Goal: Book appointment/travel/reservation

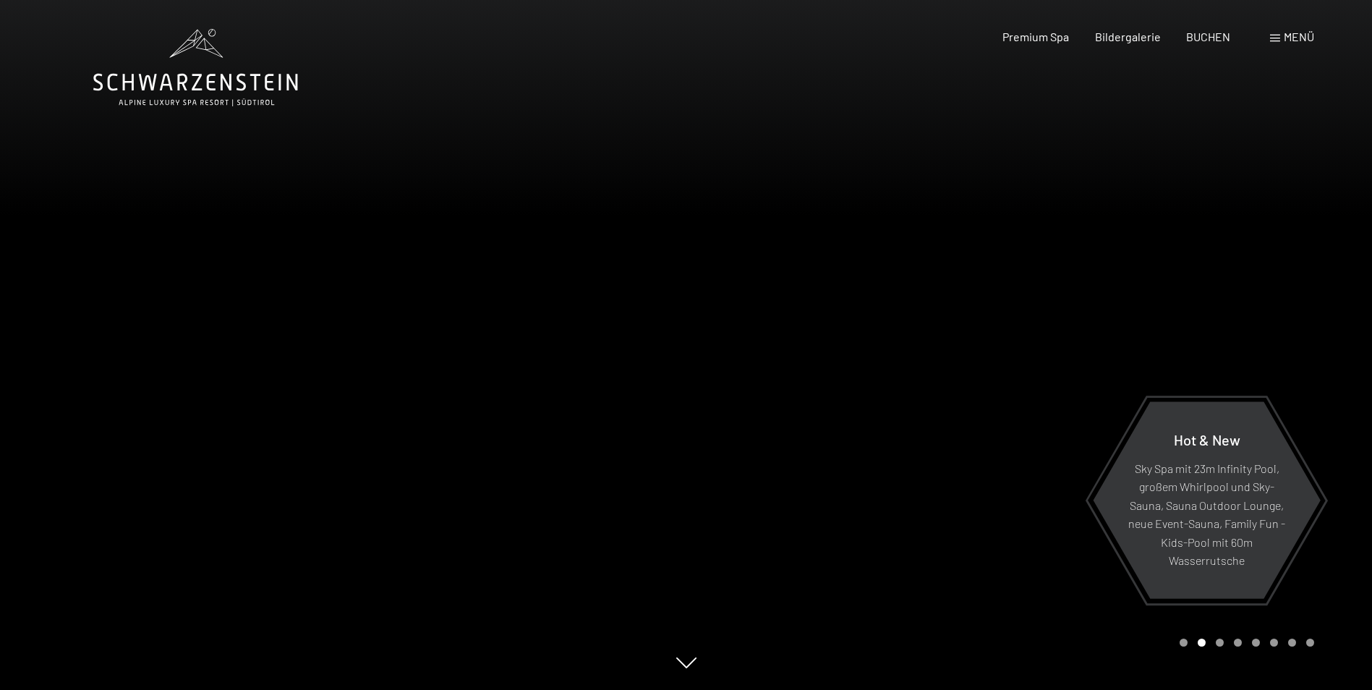
click at [1290, 38] on span "Menü" at bounding box center [1299, 37] width 30 height 14
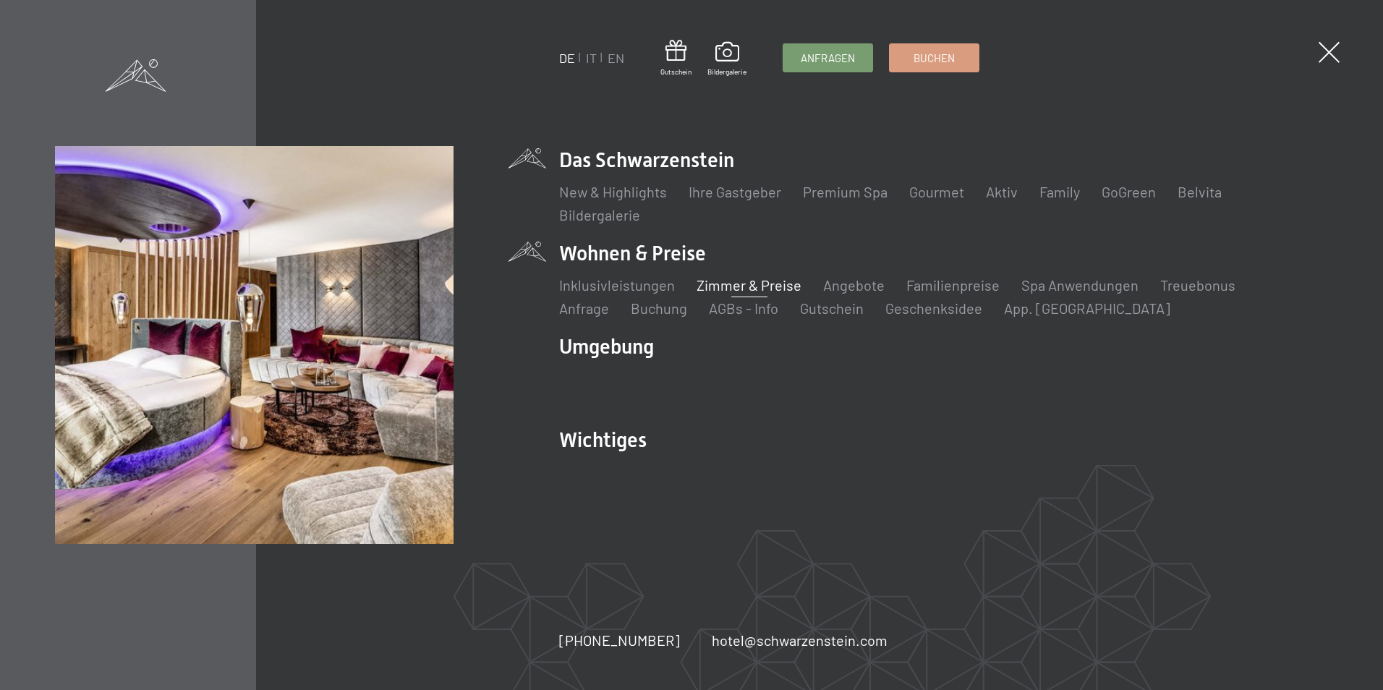
click at [768, 287] on link "Zimmer & Preise" at bounding box center [749, 284] width 105 height 17
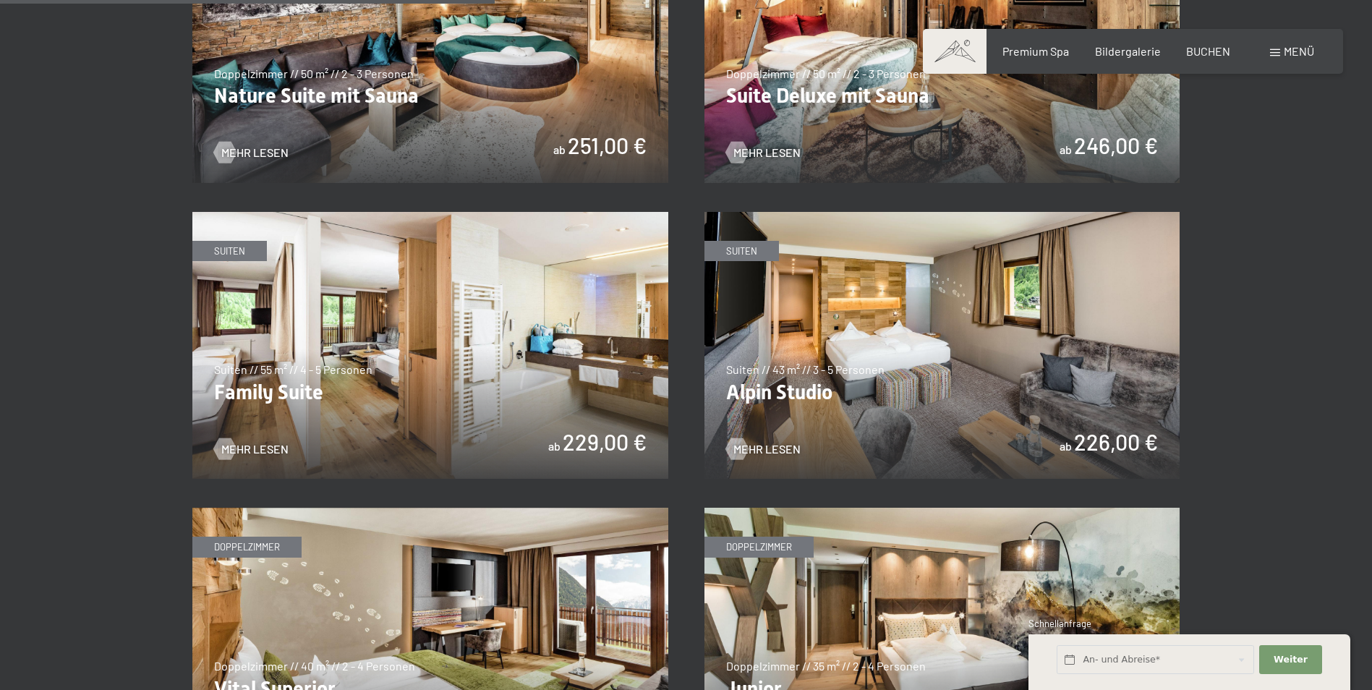
scroll to position [1664, 0]
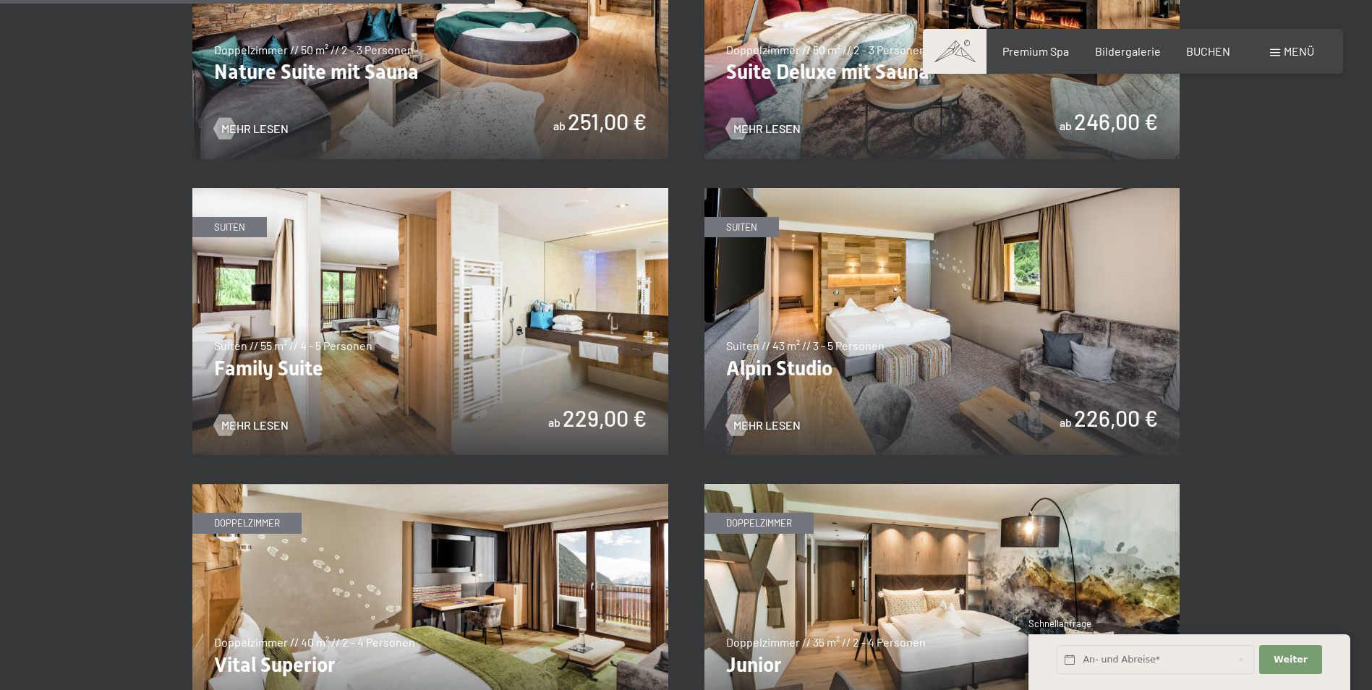
click at [578, 416] on img at bounding box center [430, 322] width 476 height 268
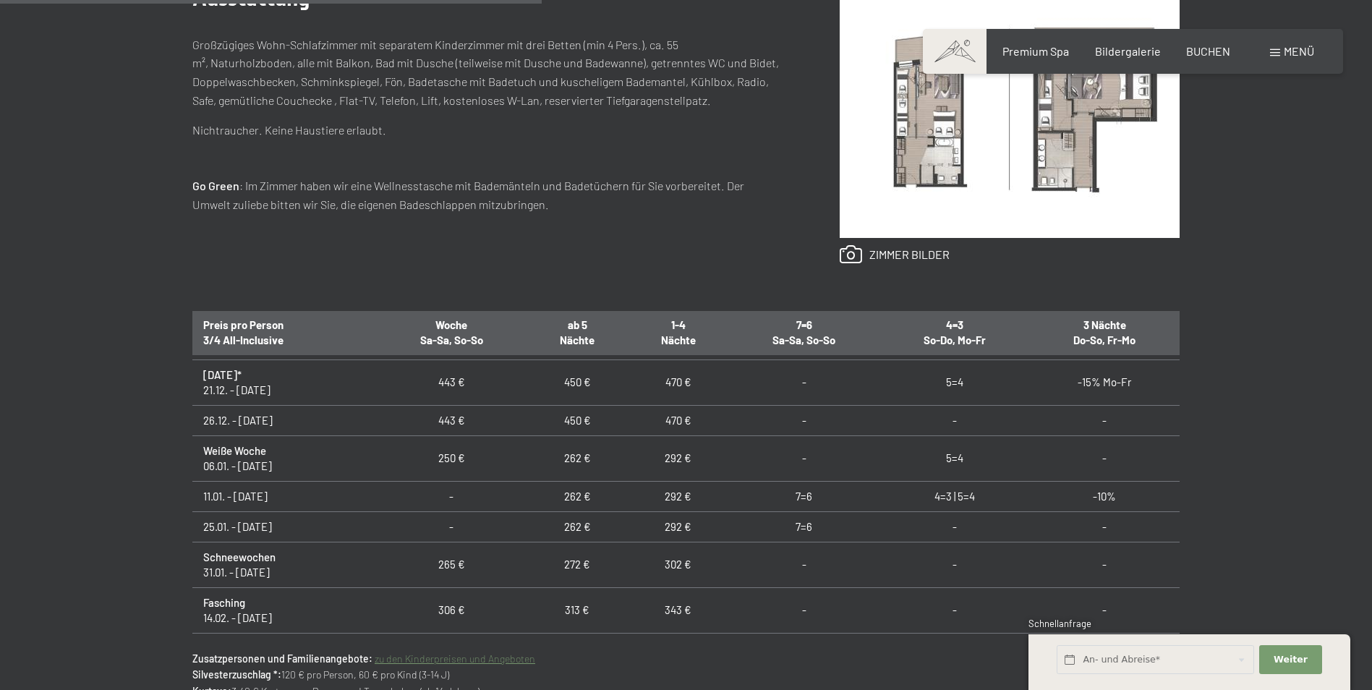
scroll to position [217, 0]
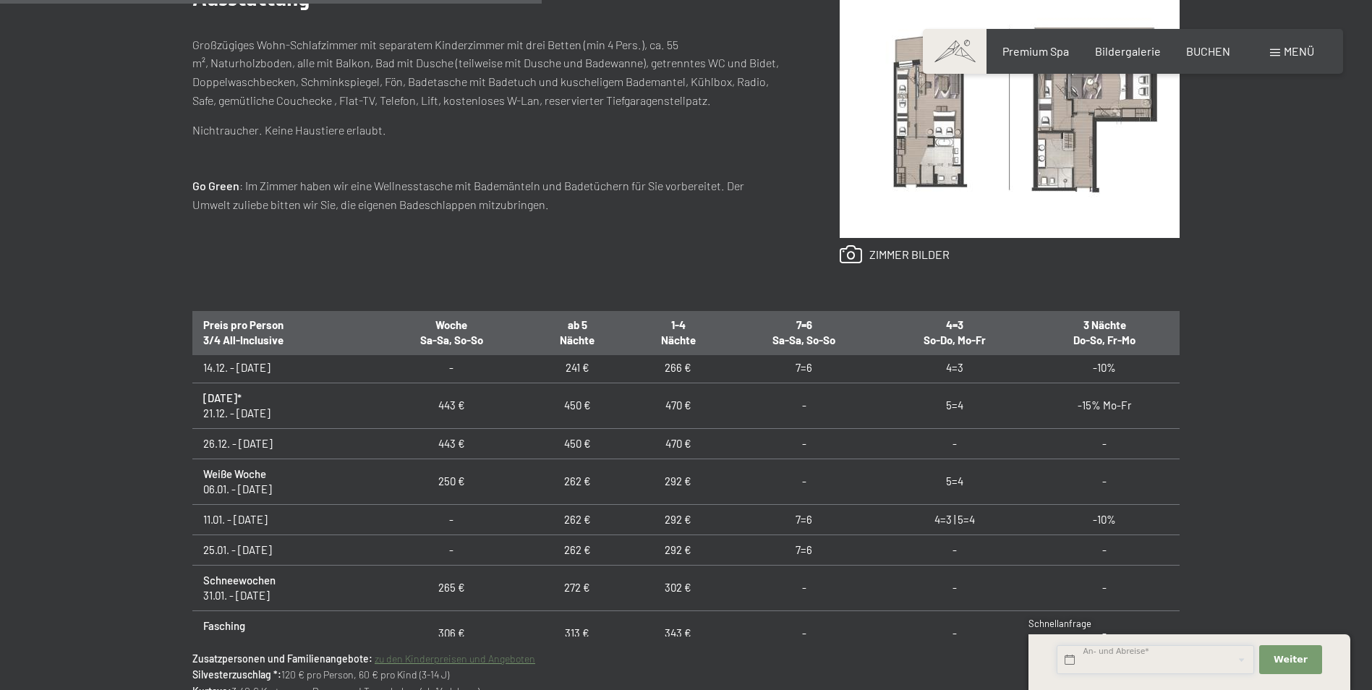
click at [1126, 658] on input "text" at bounding box center [1155, 660] width 197 height 30
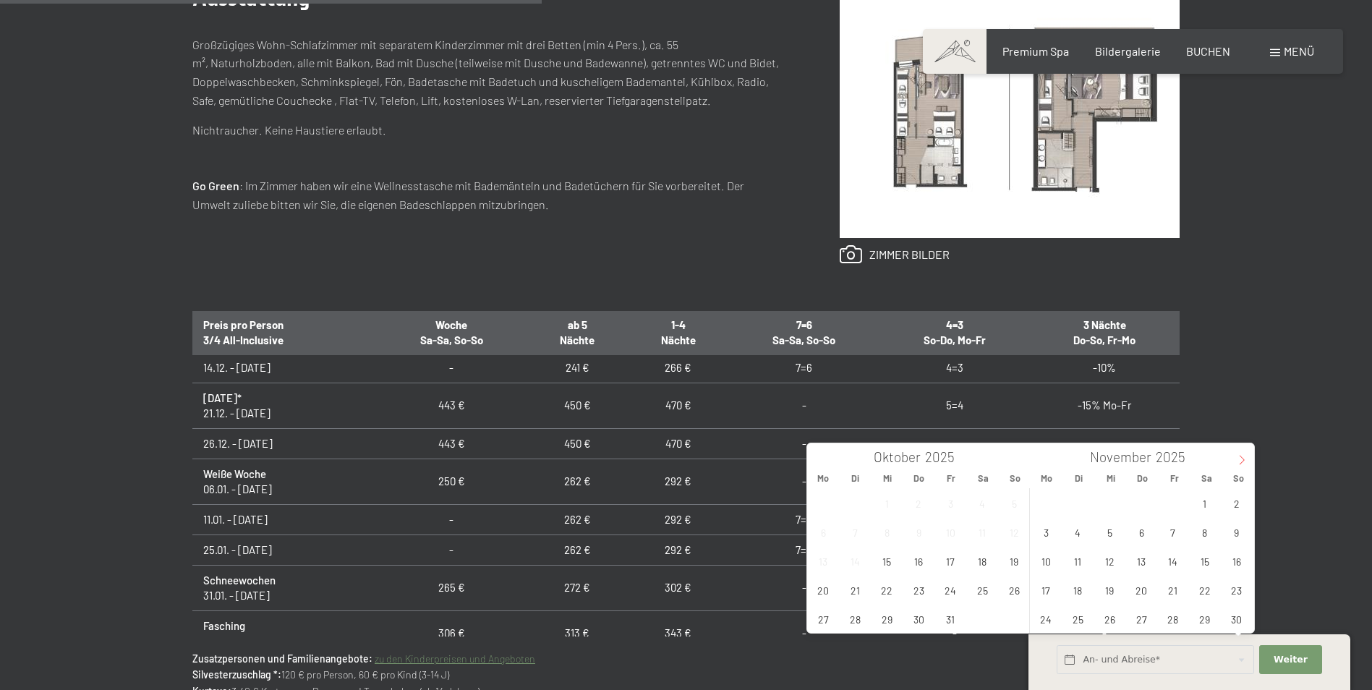
click at [1245, 462] on icon at bounding box center [1242, 460] width 10 height 10
type input "2026"
click at [1052, 564] on span "12" at bounding box center [1046, 561] width 28 height 28
click at [1173, 567] on span "16" at bounding box center [1173, 561] width 28 height 28
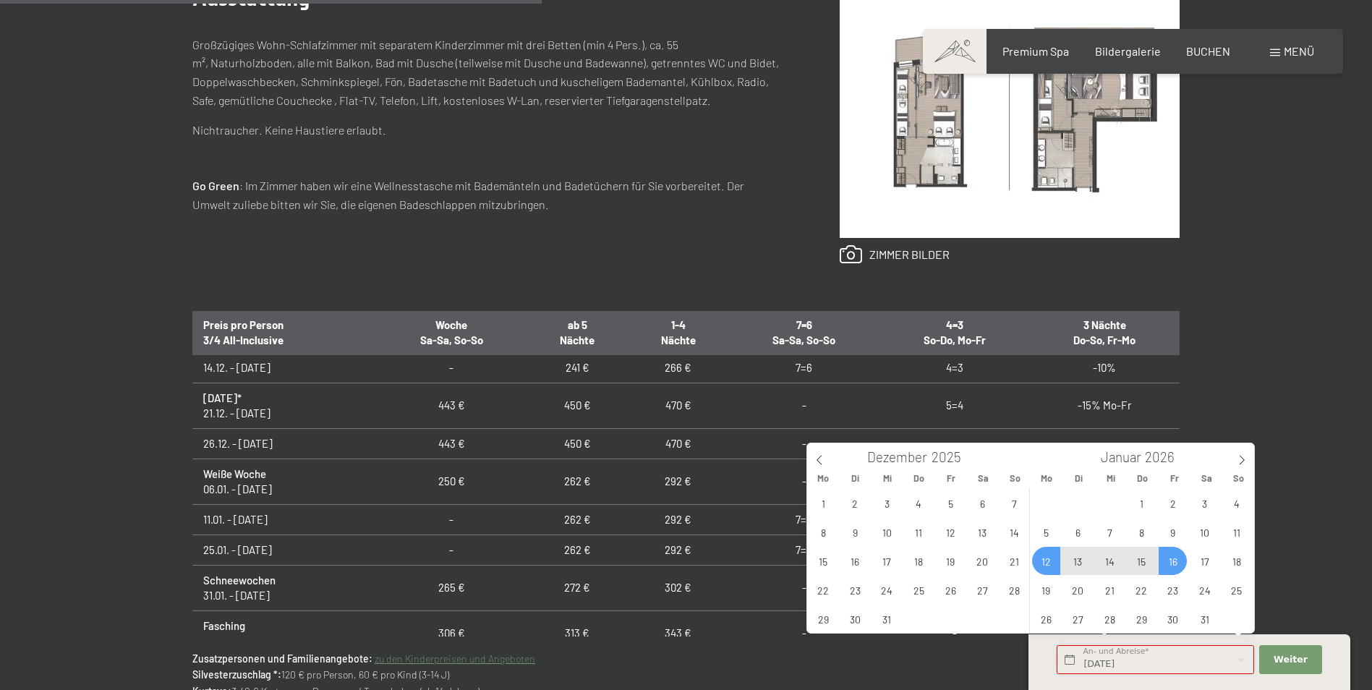
type input "Mo. 12.01.2026 - Fr. 16.01.2026"
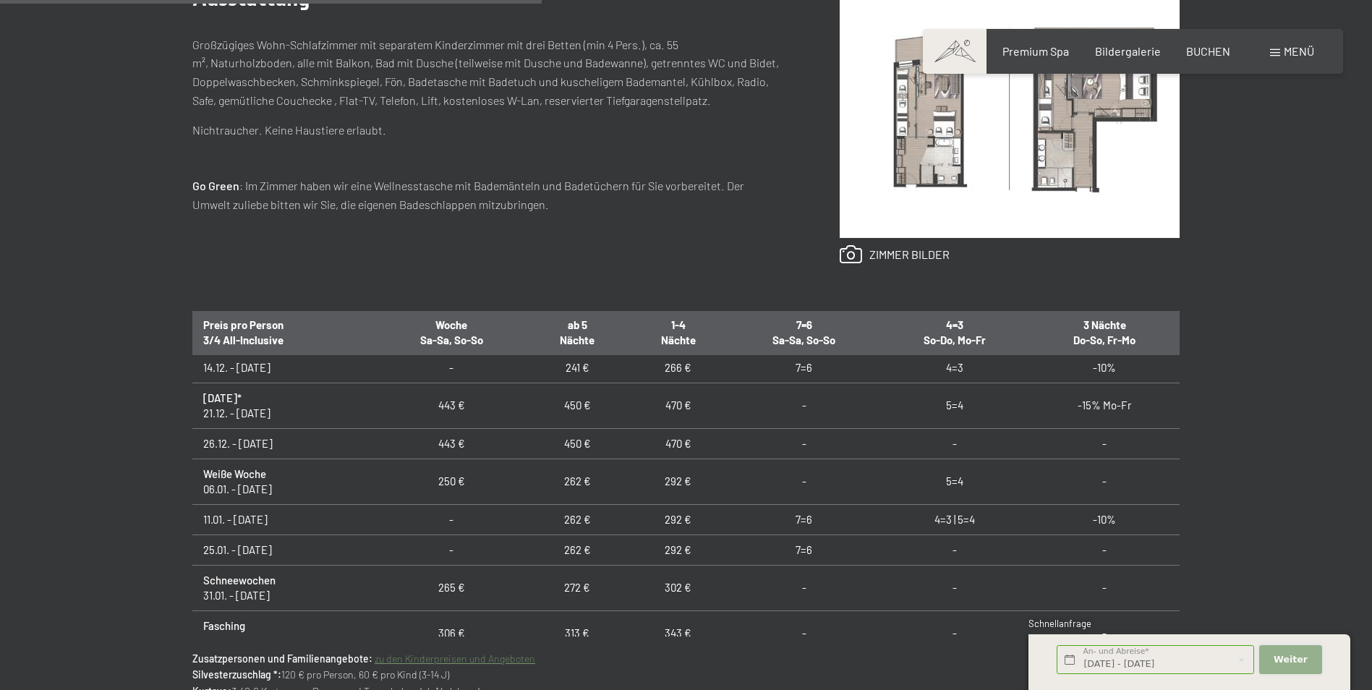
click at [1283, 655] on span "Weiter" at bounding box center [1291, 659] width 34 height 13
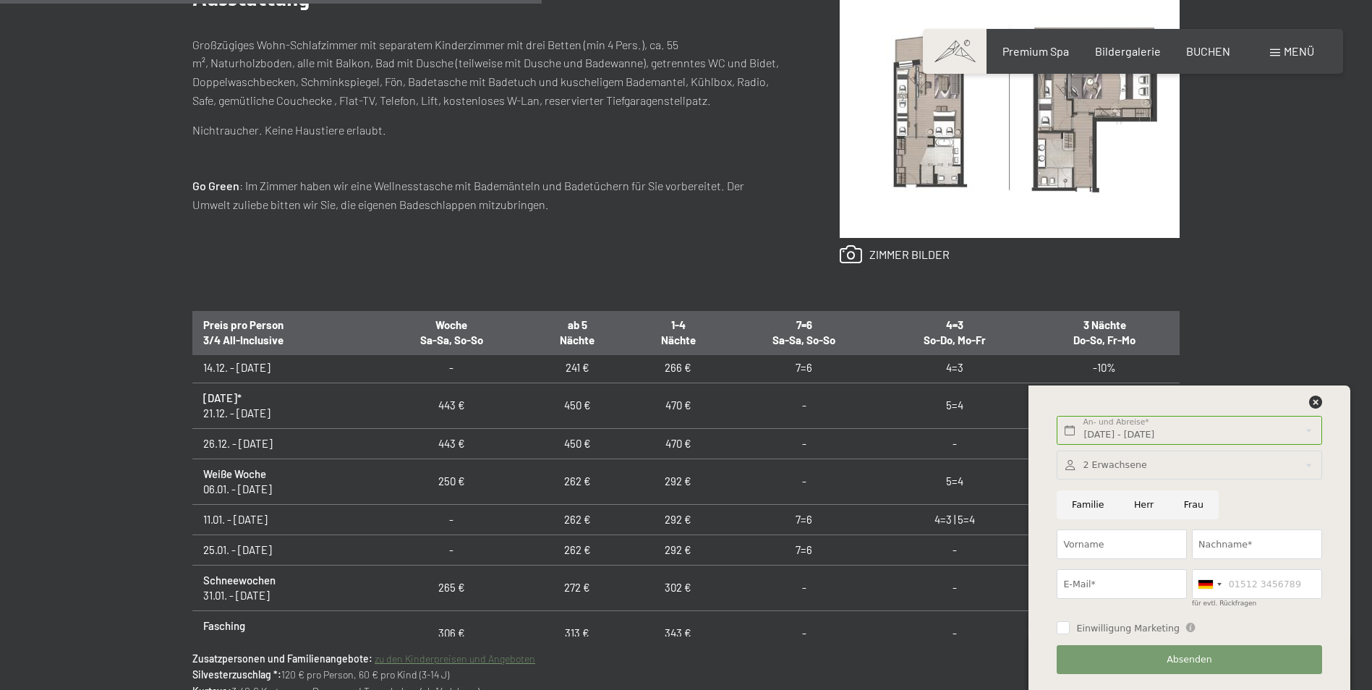
click at [1190, 503] on input "Frau" at bounding box center [1194, 505] width 50 height 30
radio input "true"
click at [1138, 540] on input "Vorname" at bounding box center [1122, 545] width 130 height 30
type input "manuela"
type input "Eberle"
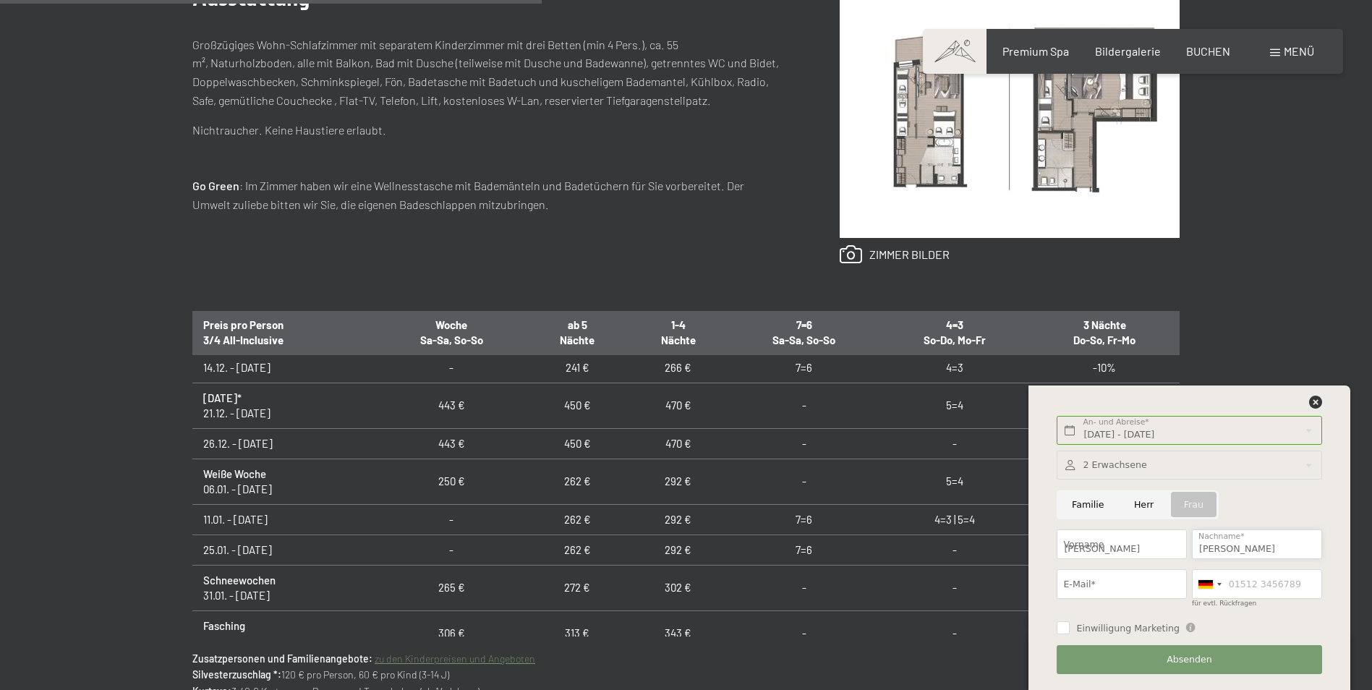
type input "manuelaeberle@hotmail.com"
type input "015154729288"
click at [1058, 627] on input "Einwilligung Marketing" at bounding box center [1063, 627] width 13 height 13
checkbox input "true"
click at [1183, 661] on span "Absenden" at bounding box center [1190, 659] width 46 height 13
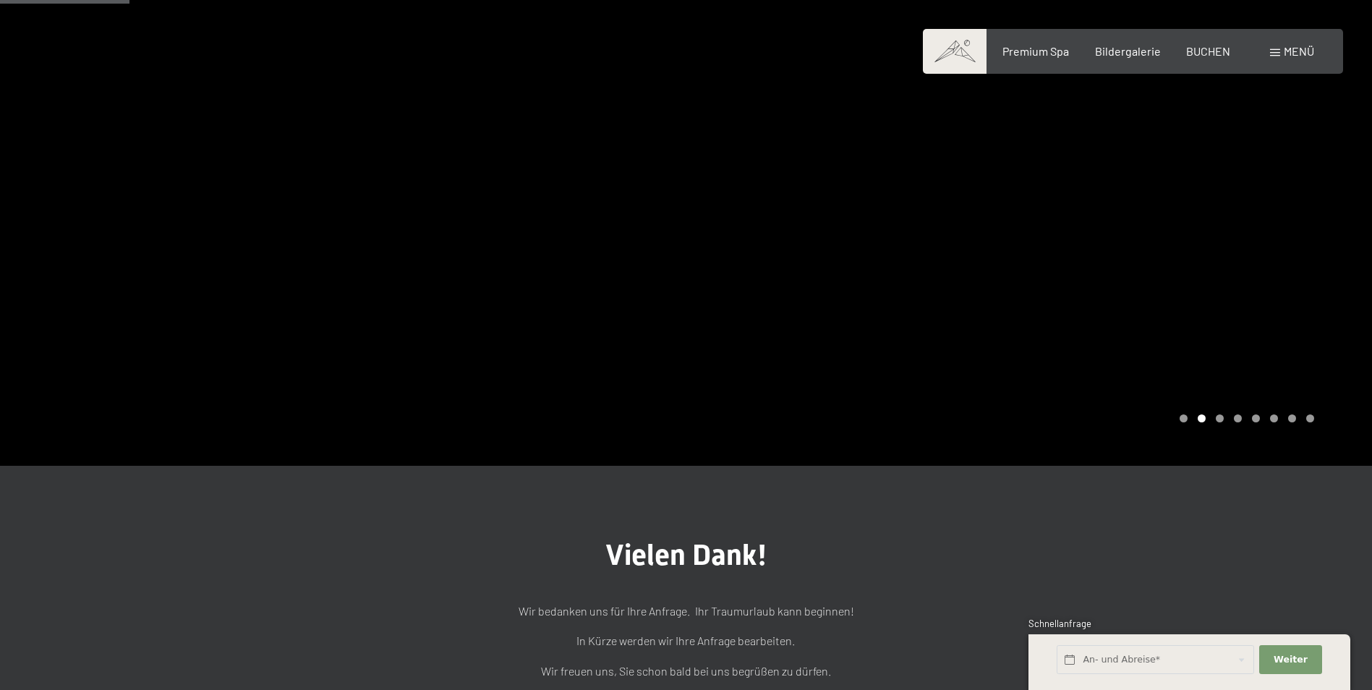
scroll to position [49, 0]
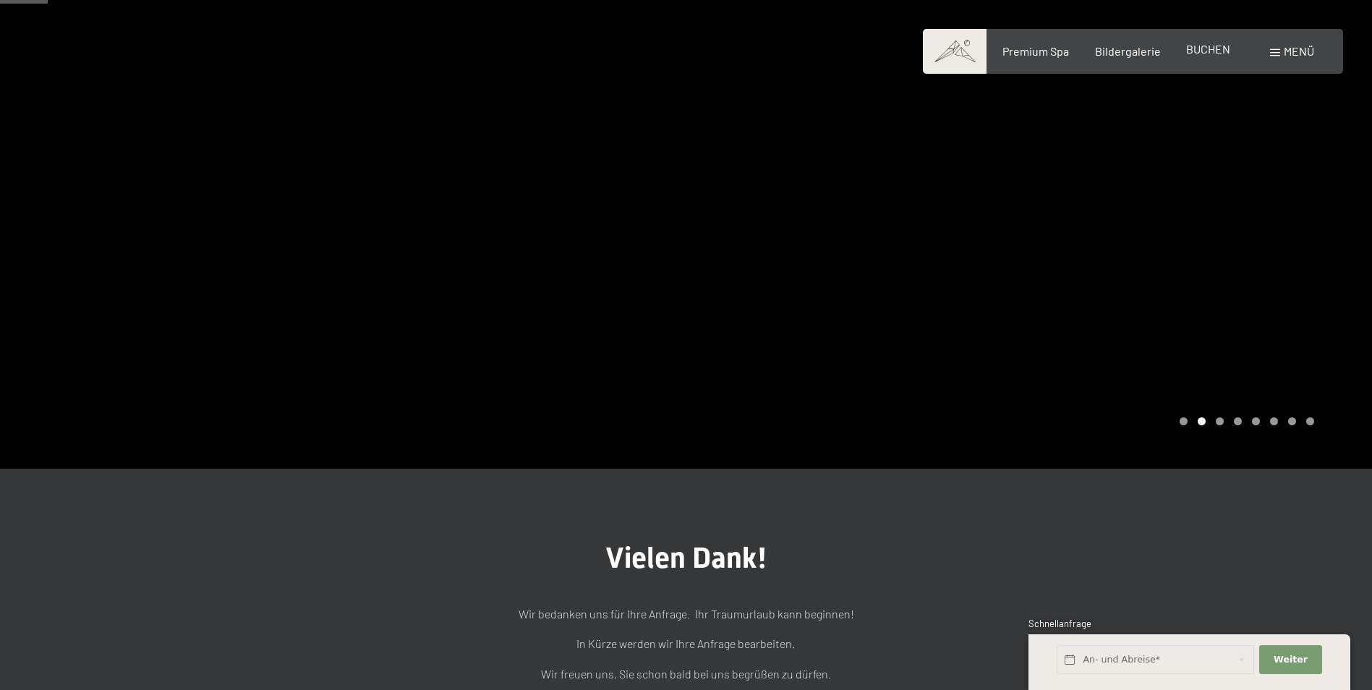
click at [1201, 56] on div "BUCHEN" at bounding box center [1208, 49] width 44 height 16
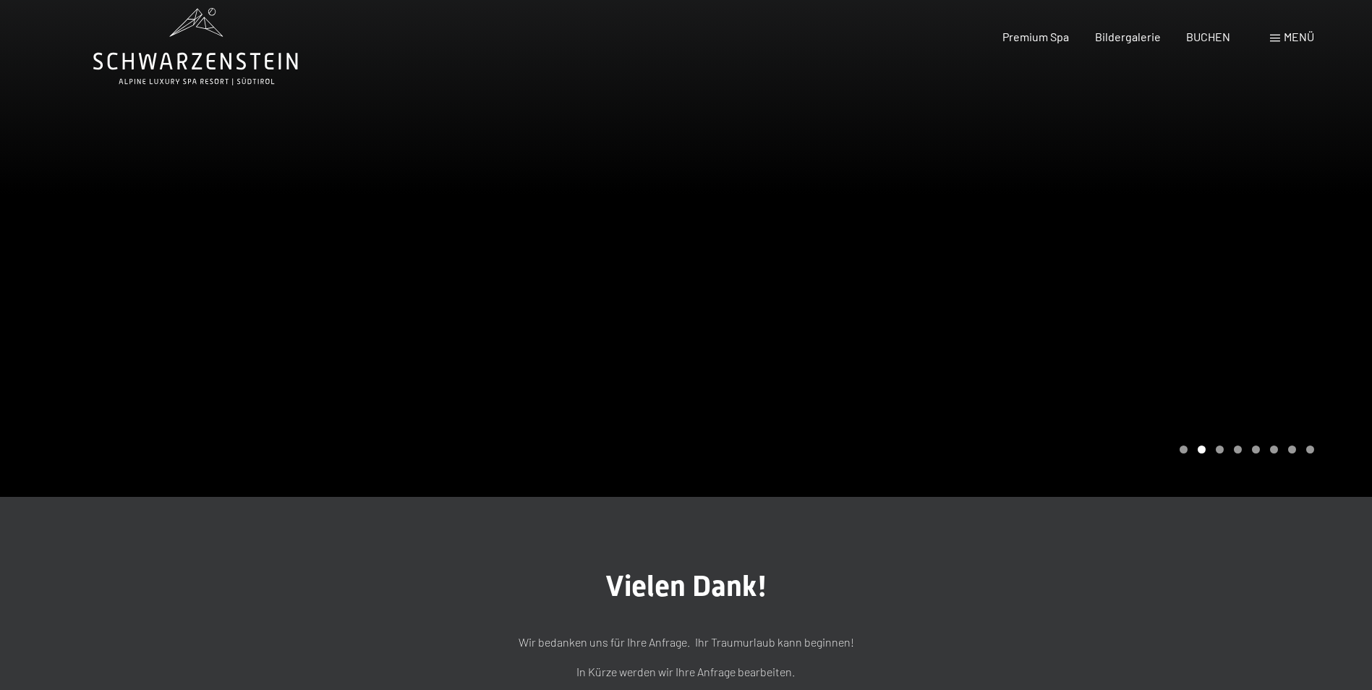
scroll to position [0, 0]
